Goal: Contribute content

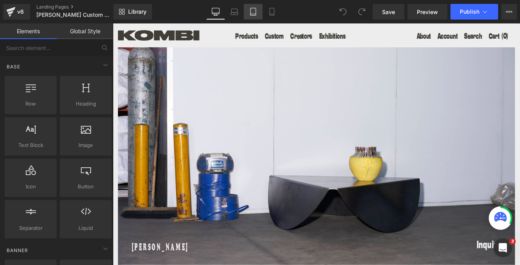
click at [251, 9] on icon at bounding box center [253, 12] width 8 height 8
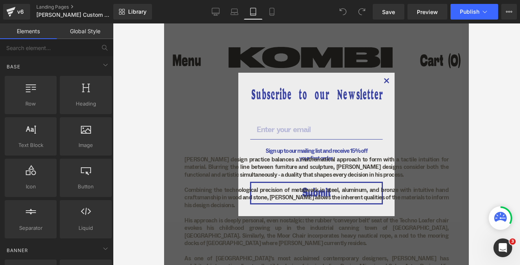
scroll to position [532, 0]
click at [388, 80] on div "[PERSON_NAME] design practice balances a mathematical approach to form with a t…" at bounding box center [316, 172] width 293 height 359
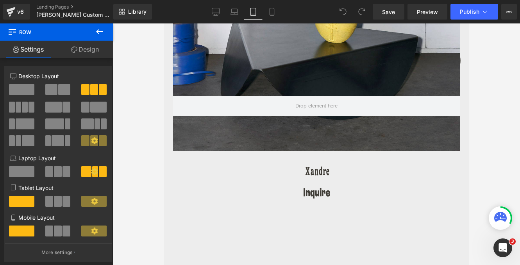
scroll to position [286, 0]
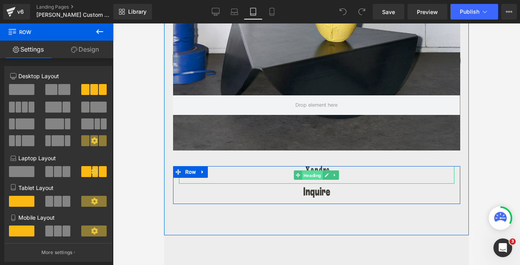
click at [311, 171] on span "Heading" at bounding box center [312, 175] width 21 height 9
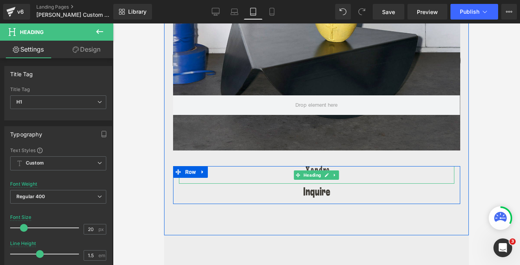
click at [351, 173] on h1 "Xandre" at bounding box center [316, 172] width 275 height 12
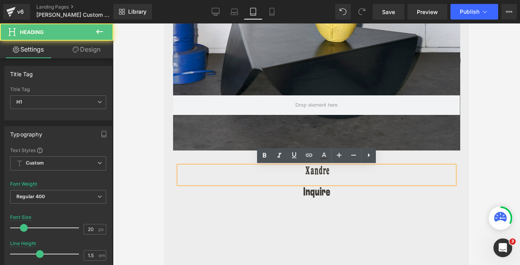
click at [325, 172] on h1 "Xandre" at bounding box center [316, 172] width 275 height 12
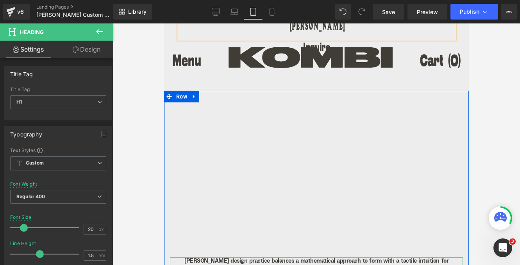
scroll to position [409, 0]
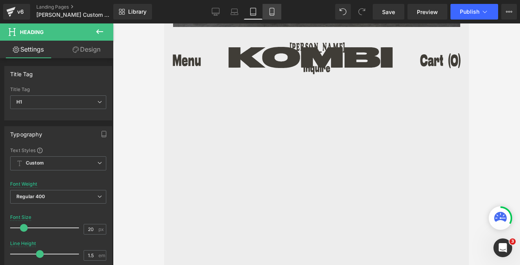
click at [271, 9] on icon at bounding box center [272, 12] width 8 height 8
type input "100"
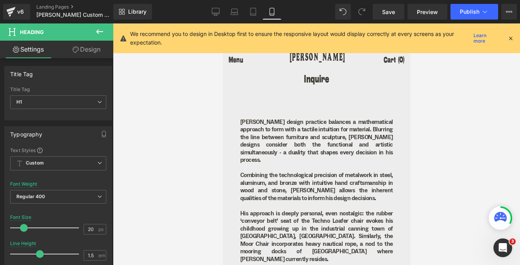
scroll to position [256, 0]
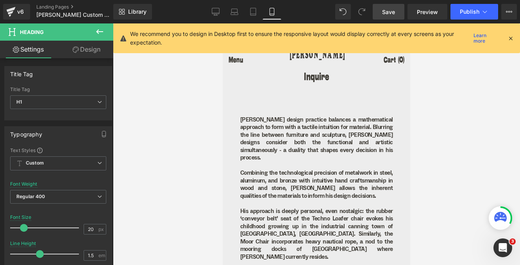
click at [385, 10] on span "Save" at bounding box center [388, 12] width 13 height 8
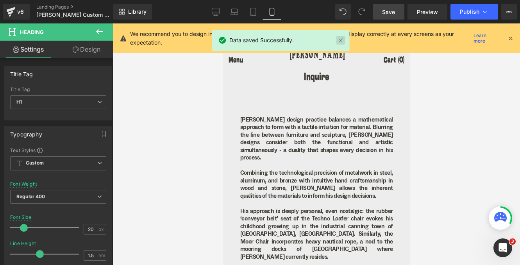
click at [340, 39] on link at bounding box center [340, 40] width 9 height 9
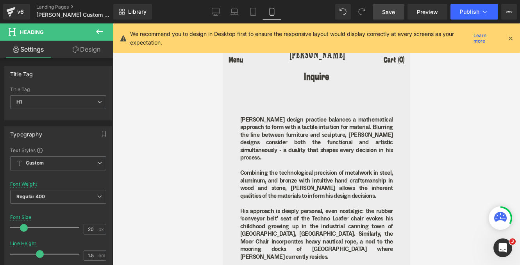
click at [511, 36] on icon at bounding box center [510, 38] width 7 height 7
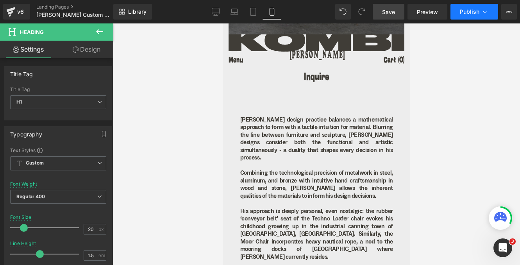
click at [470, 13] on span "Publish" at bounding box center [469, 12] width 20 height 6
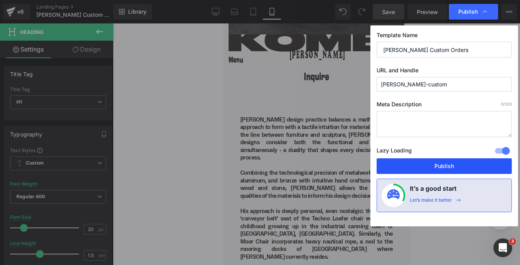
click at [435, 167] on button "Publish" at bounding box center [443, 166] width 135 height 16
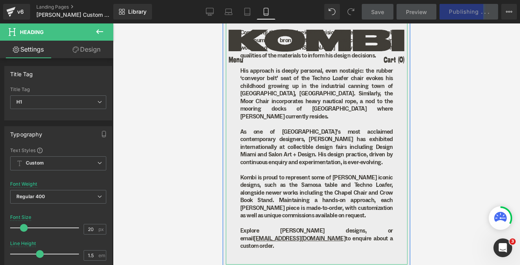
scroll to position [397, 0]
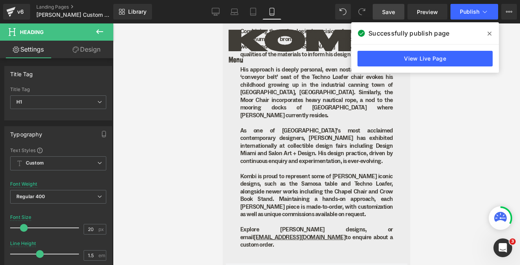
click at [490, 33] on icon at bounding box center [489, 34] width 4 height 4
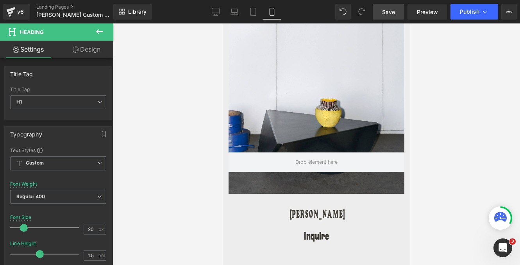
scroll to position [105, 0]
